Goal: Task Accomplishment & Management: Manage account settings

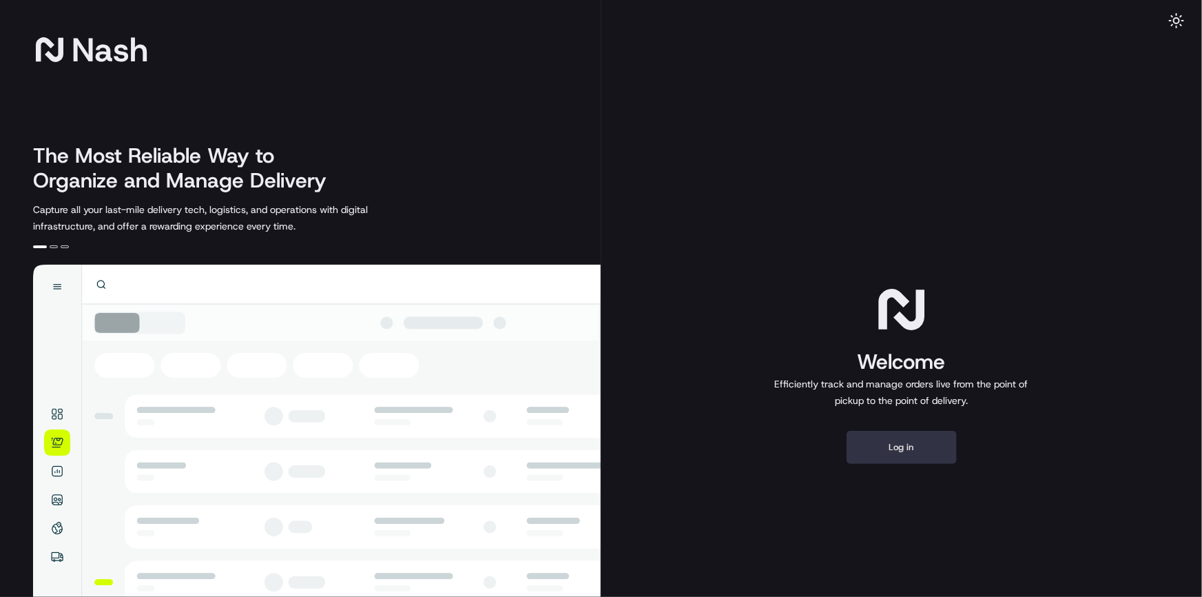
click at [897, 454] on button "Log in" at bounding box center [902, 447] width 110 height 33
